Goal: Transaction & Acquisition: Purchase product/service

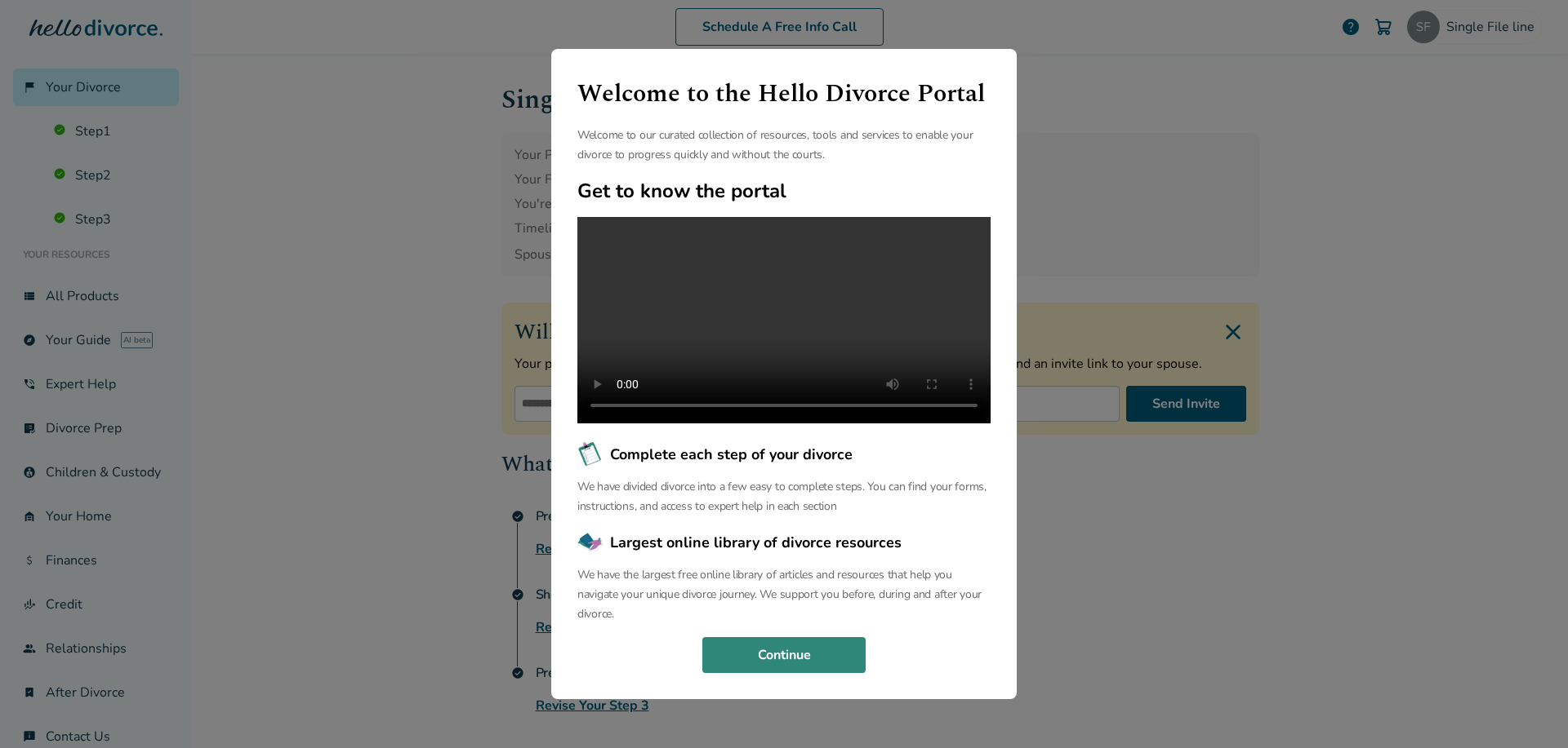
click at [757, 673] on button "Continue" at bounding box center [784, 655] width 163 height 36
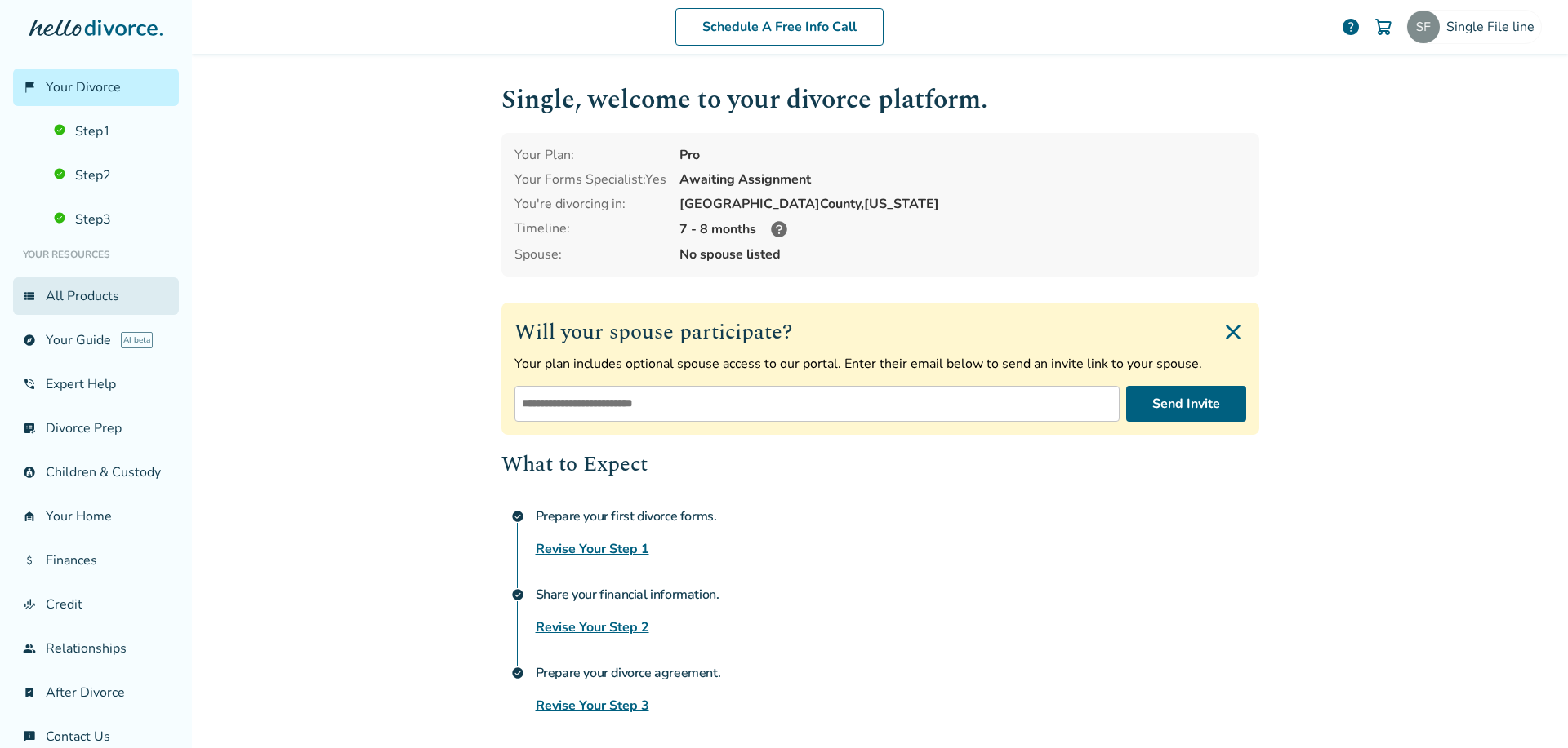
click at [73, 301] on link "view_list All Products" at bounding box center [95, 295] width 166 height 37
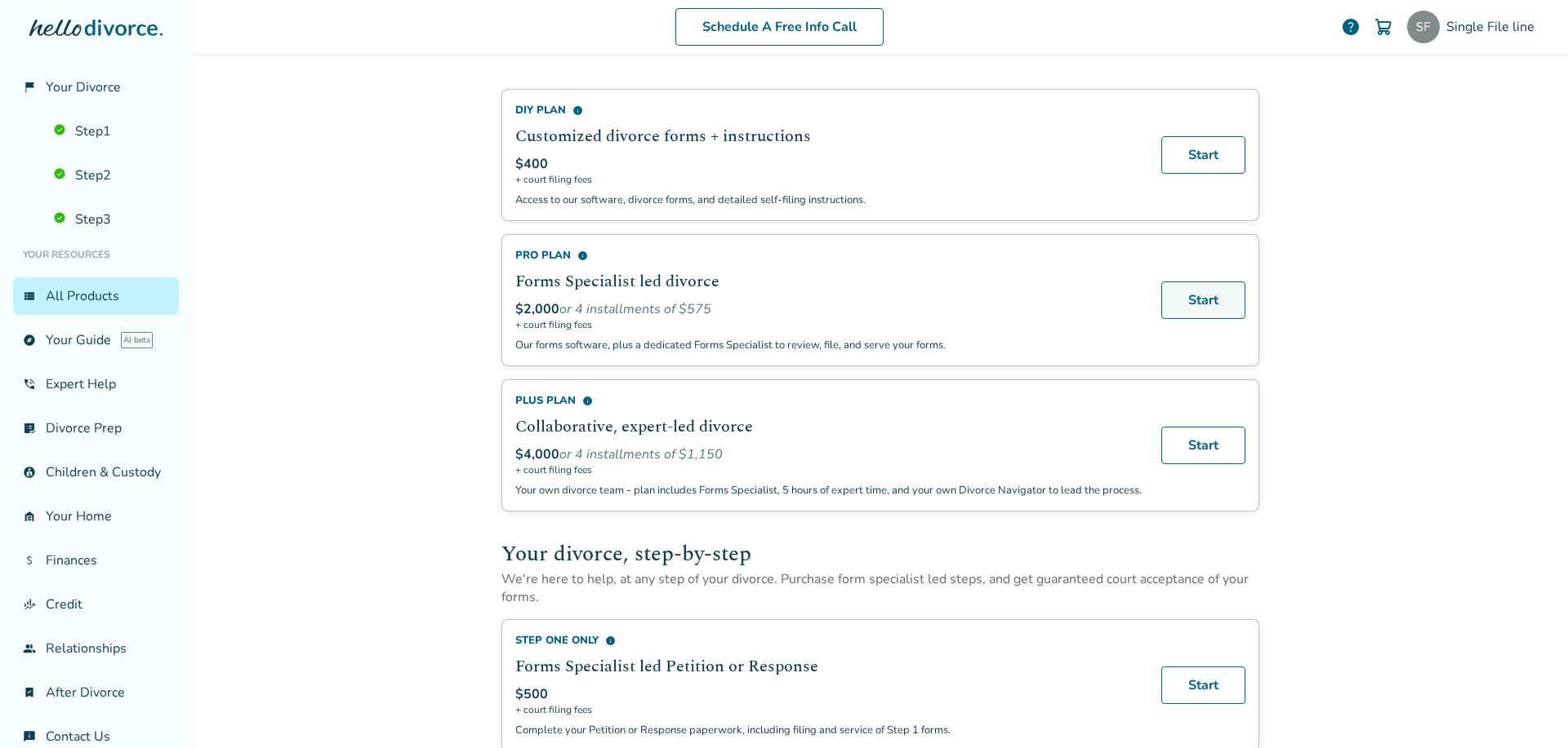
click at [1176, 290] on link "Start" at bounding box center [1203, 300] width 84 height 37
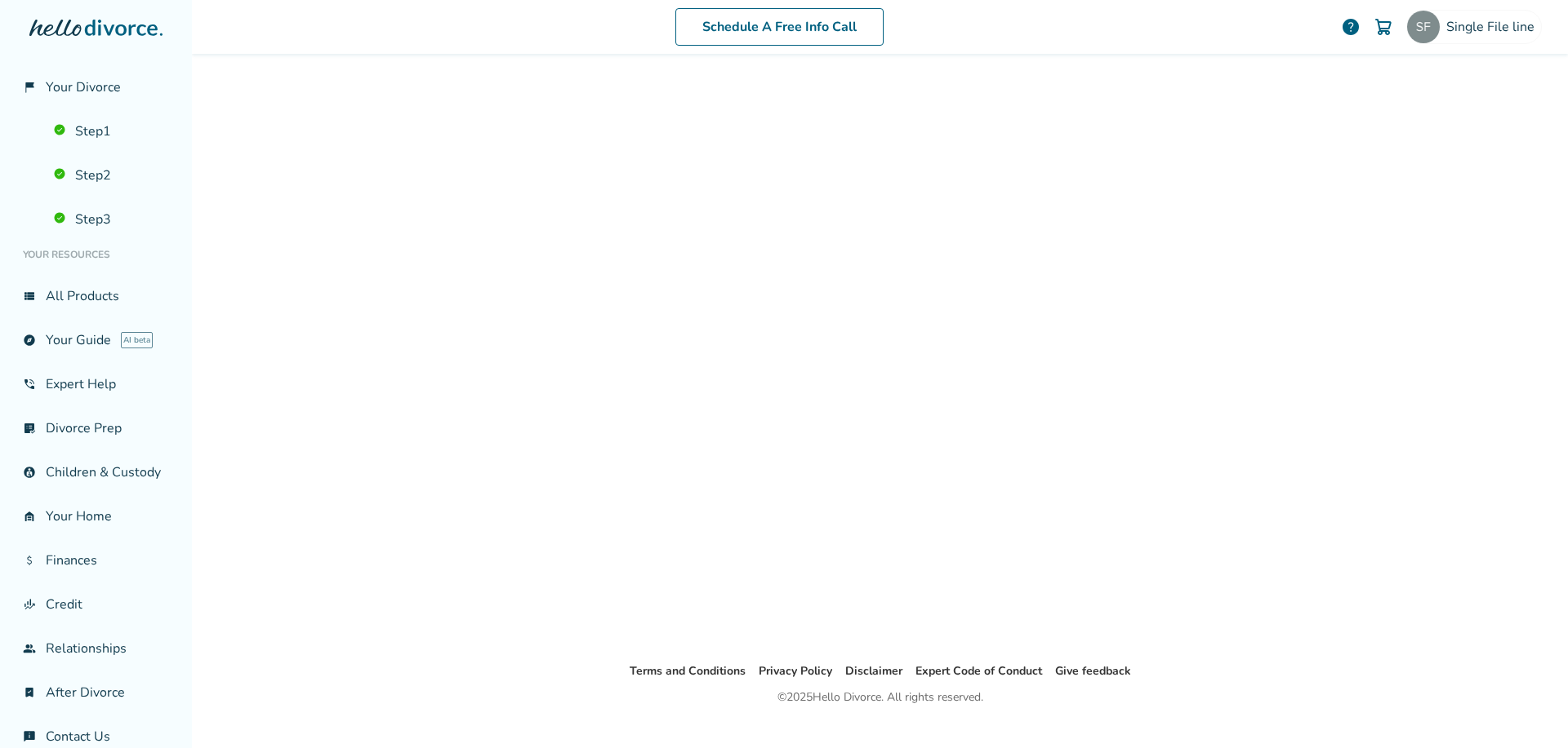
scroll to position [80, 0]
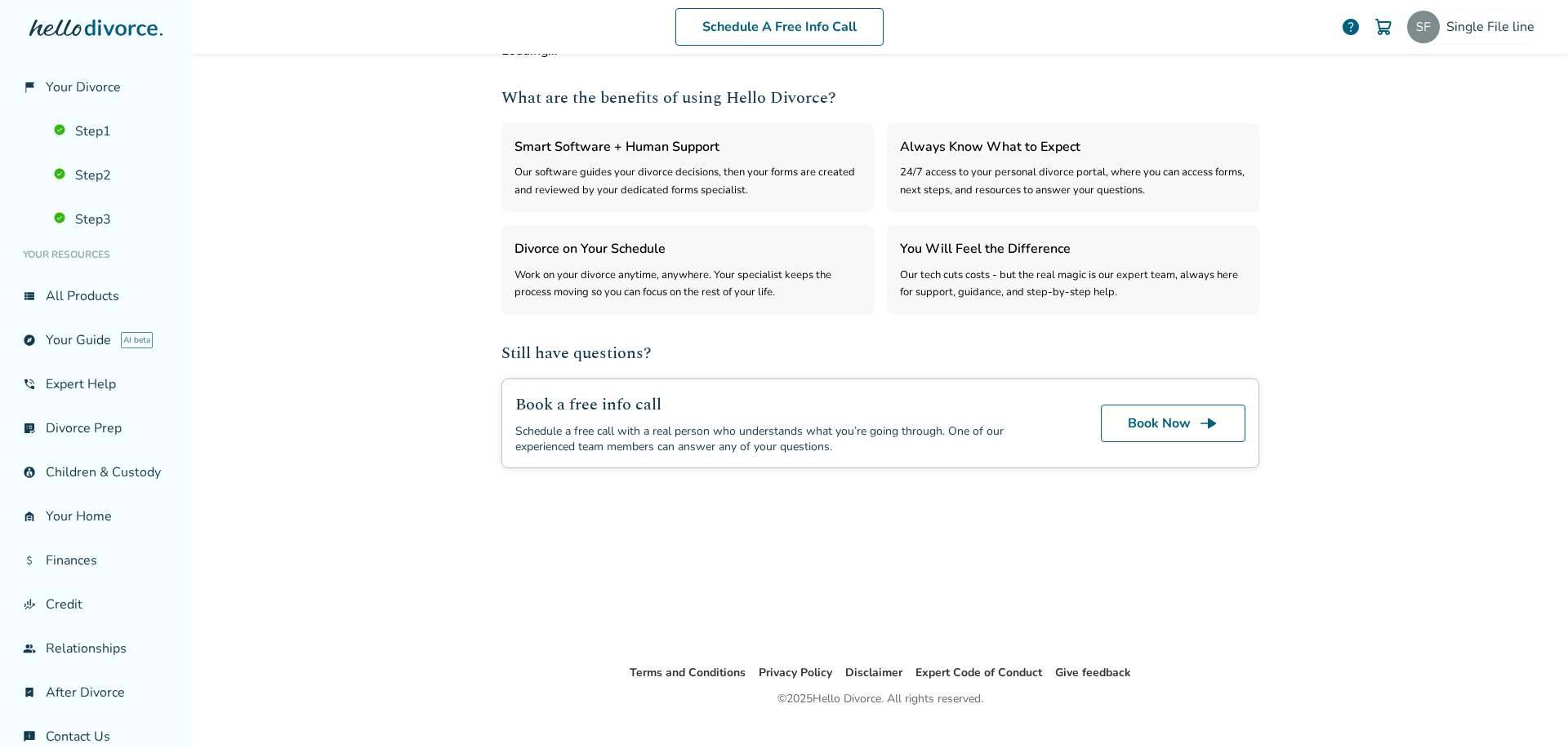
select select "***"
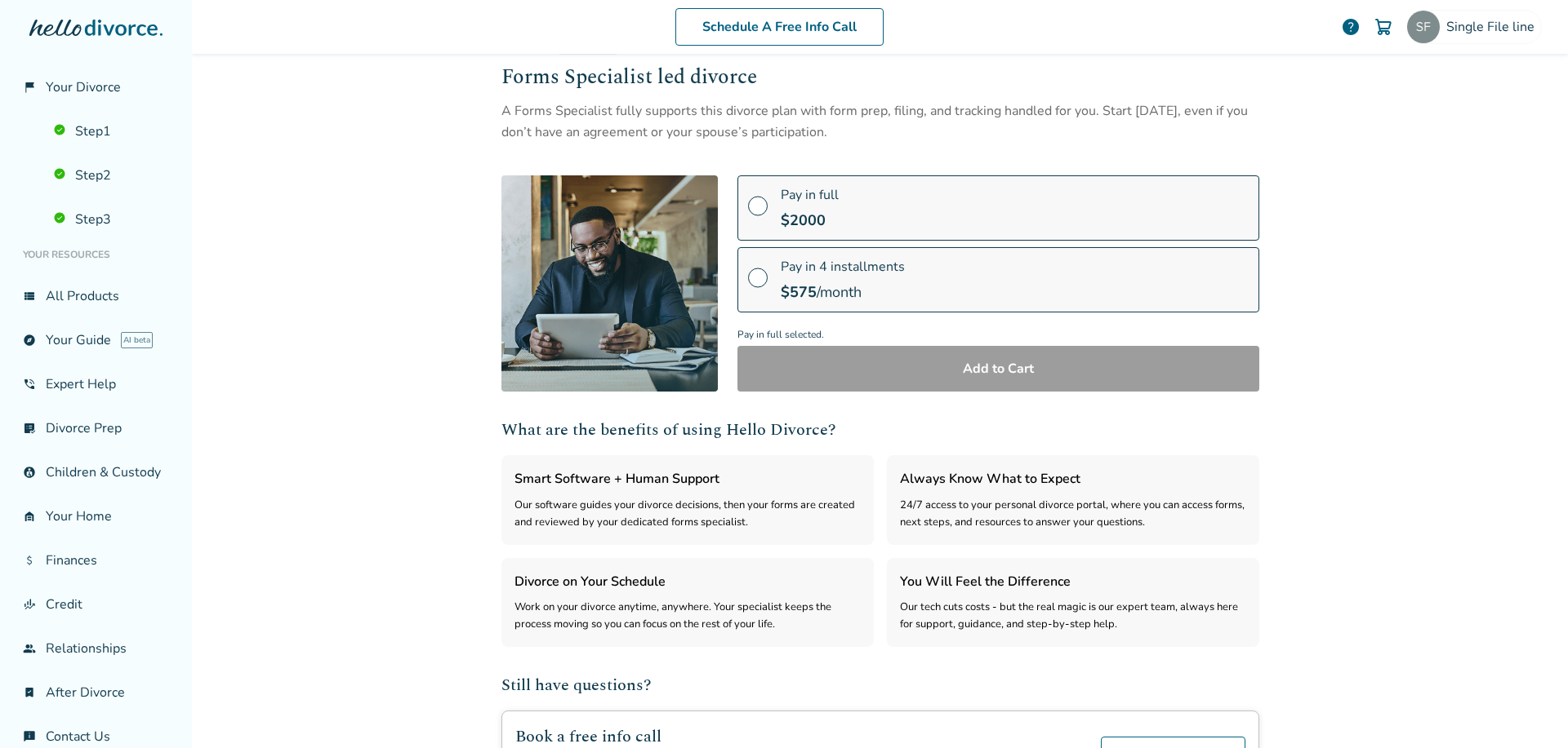
click at [780, 206] on div "Pay in full $ 2000" at bounding box center [809, 208] width 58 height 44
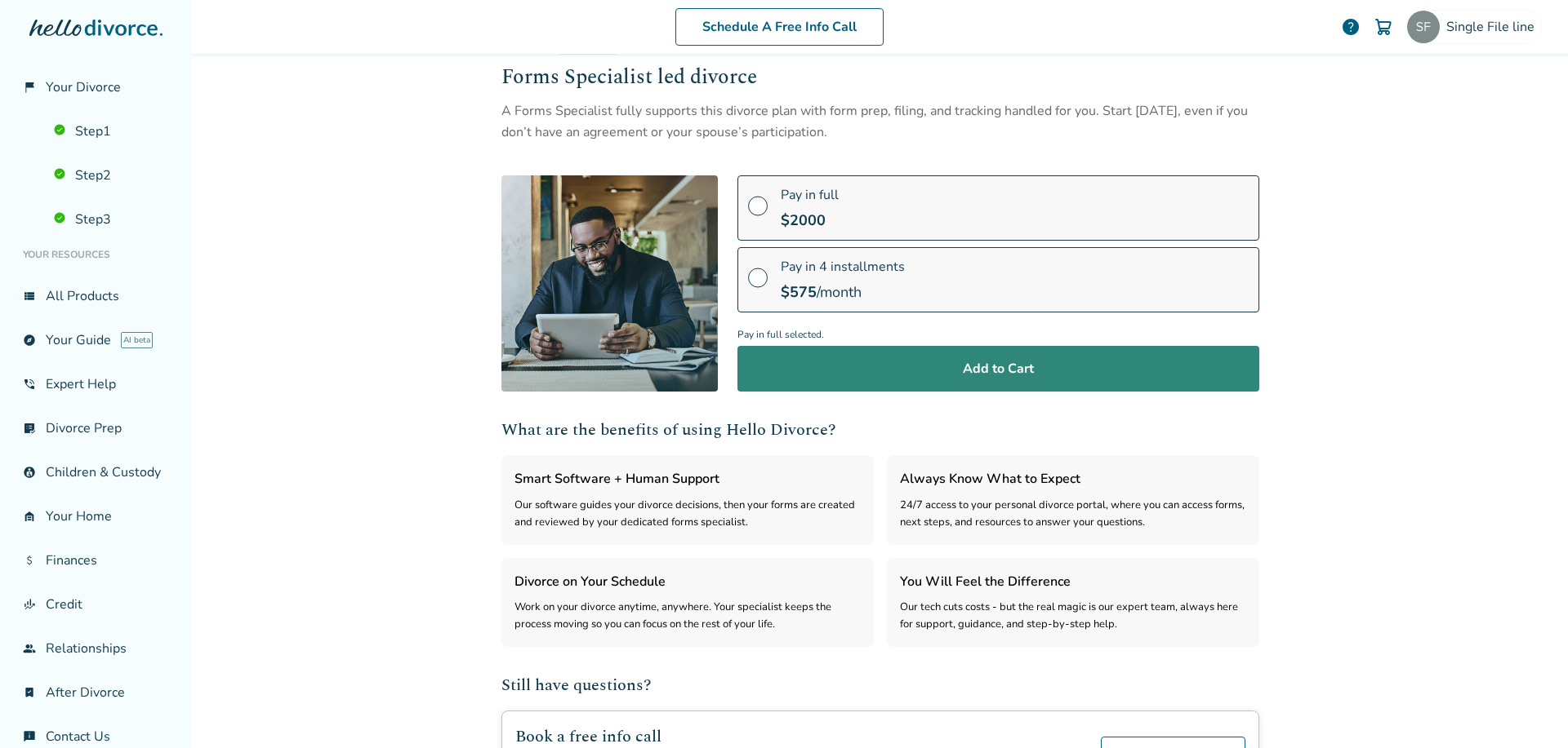
click at [909, 383] on button "Add to Cart" at bounding box center [998, 369] width 521 height 46
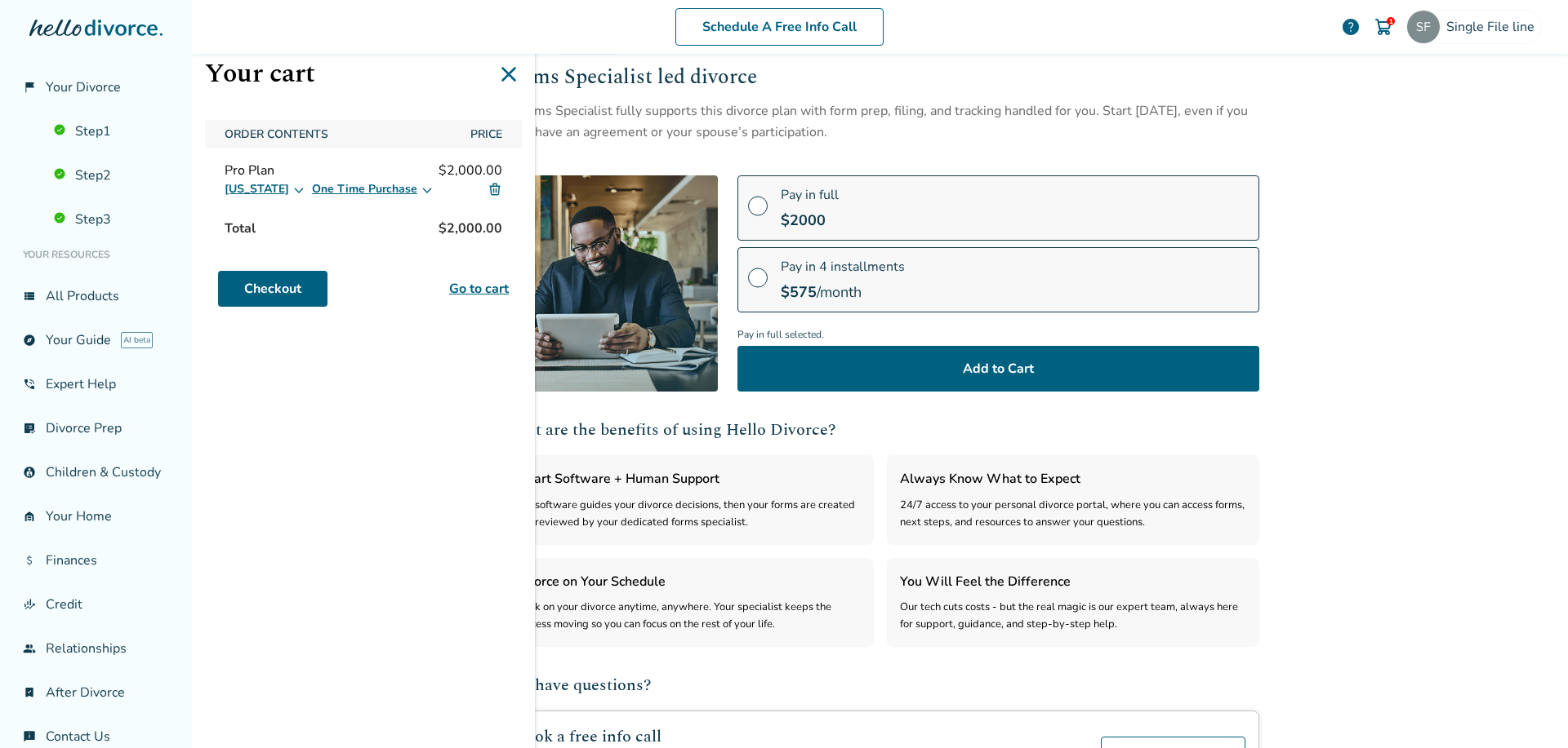
click at [350, 181] on button "One Time Purchase" at bounding box center [372, 188] width 122 height 19
click at [353, 241] on label "Installments (4 monthly payments)" at bounding box center [407, 241] width 173 height 16
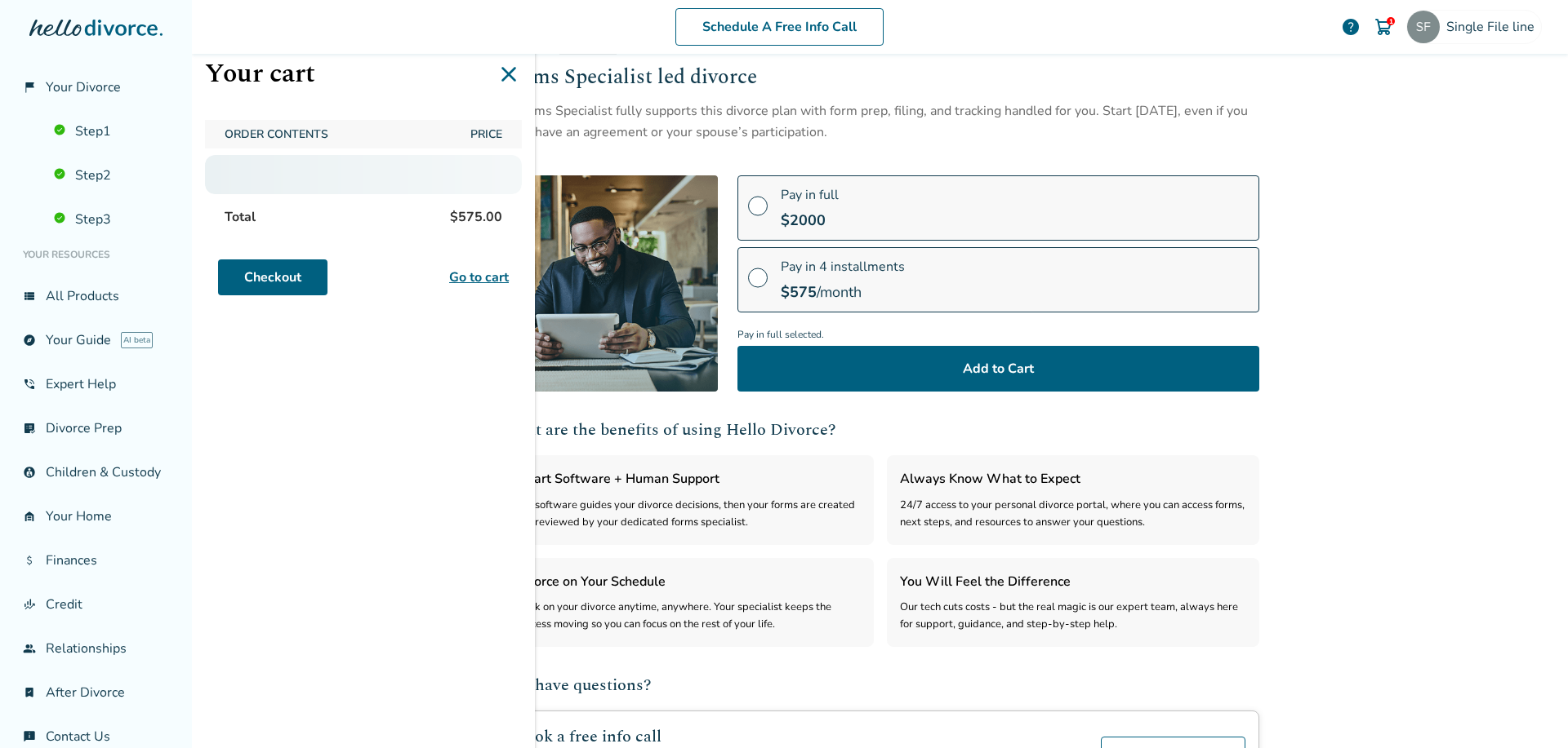
click at [394, 140] on span "Order Contents" at bounding box center [337, 134] width 239 height 28
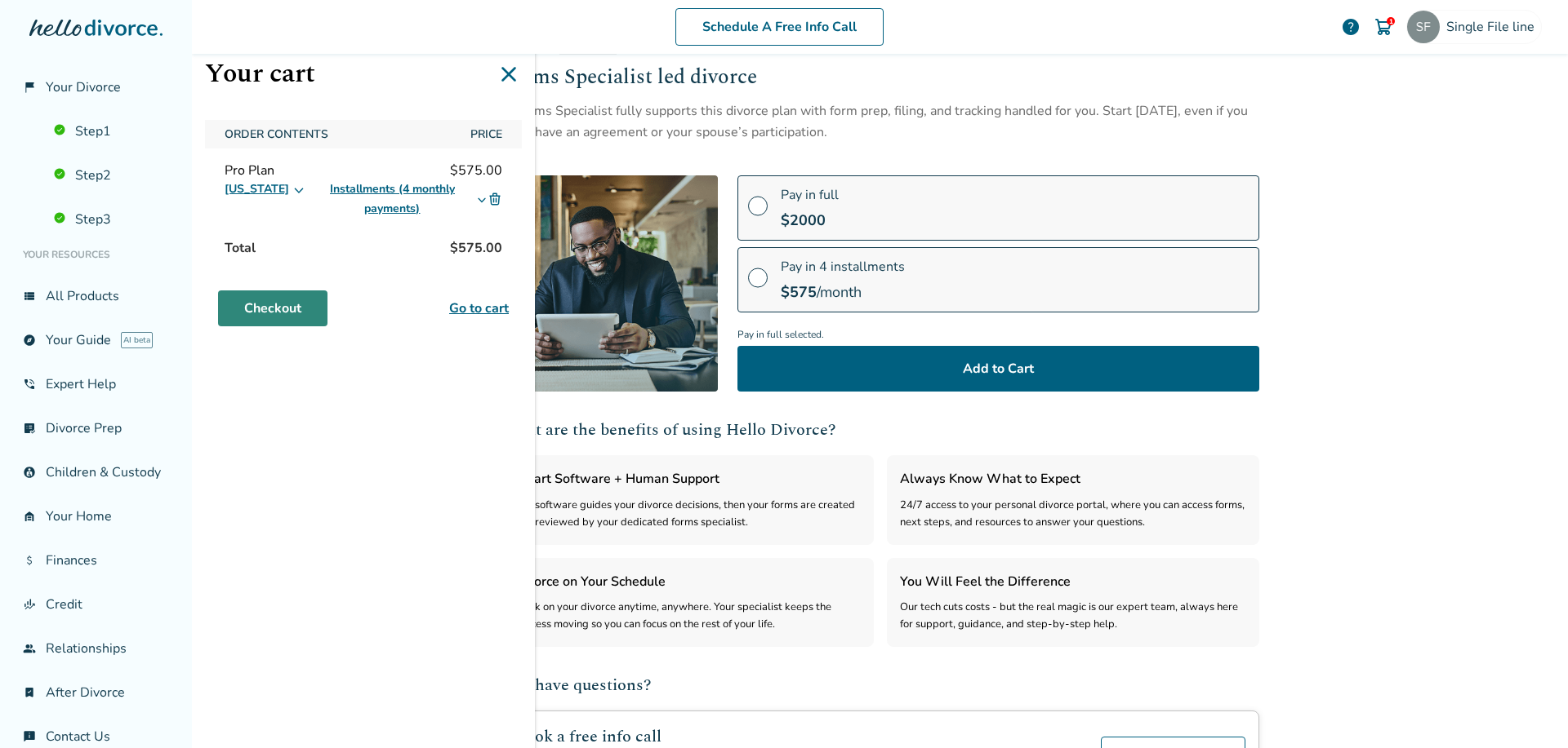
click at [314, 305] on link "Checkout" at bounding box center [273, 308] width 110 height 36
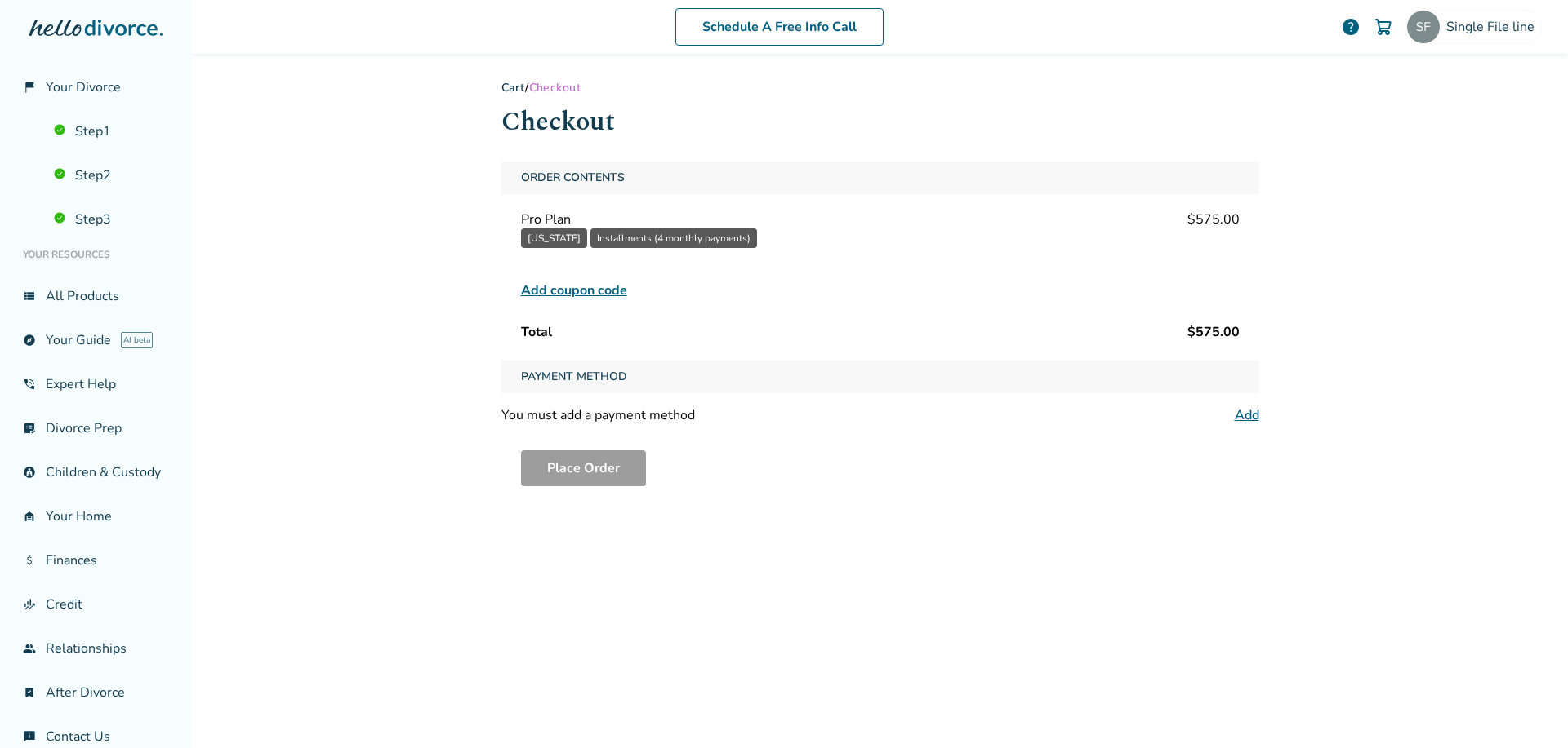
click at [506, 84] on link "Cart" at bounding box center [513, 87] width 25 height 16
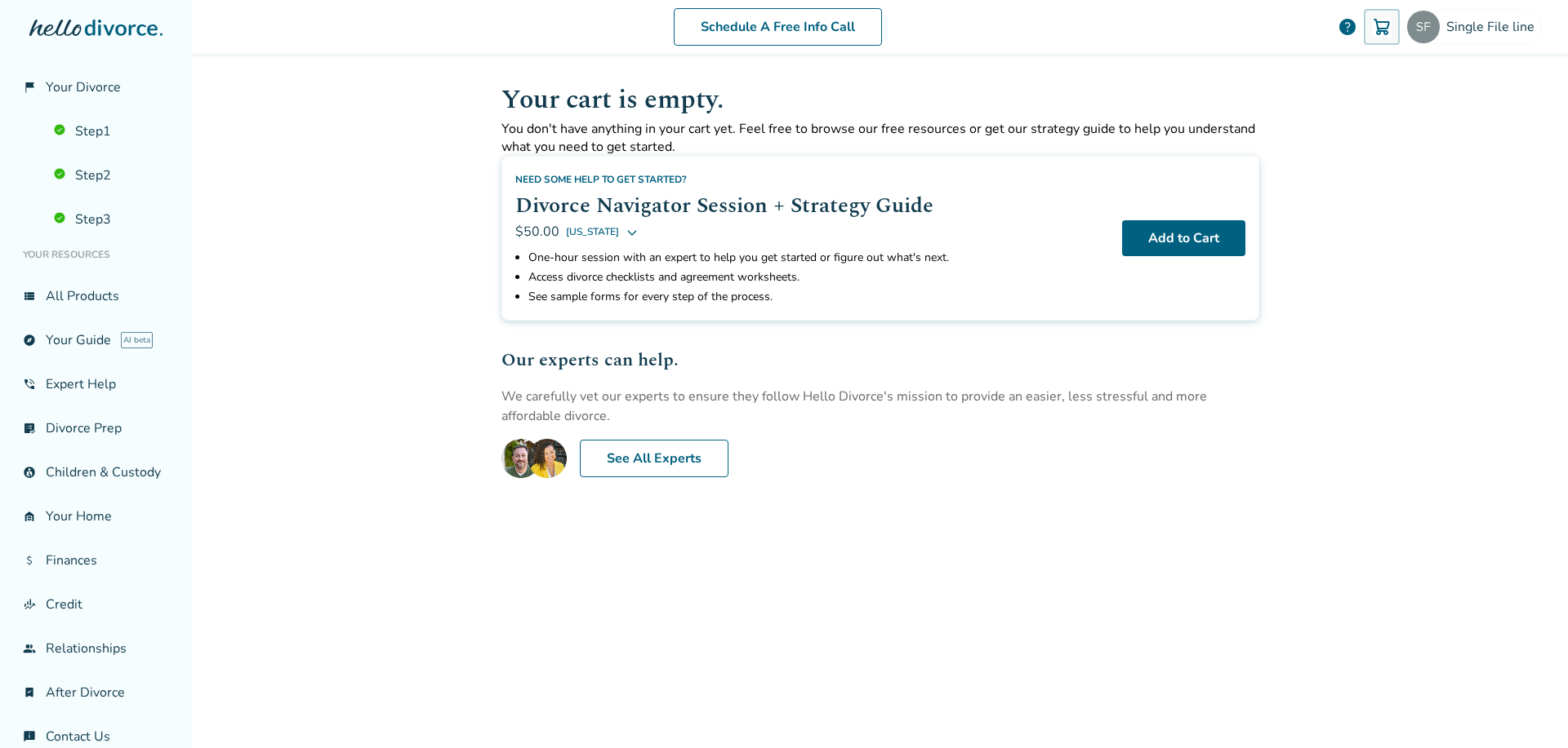
click at [1375, 27] on img at bounding box center [1380, 27] width 19 height 19
click at [1371, 31] on img at bounding box center [1380, 27] width 19 height 19
